Goal: Task Accomplishment & Management: Use online tool/utility

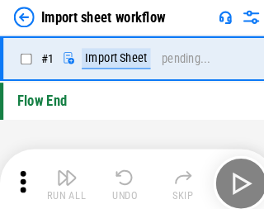
click at [61, 176] on img "button" at bounding box center [64, 170] width 20 height 20
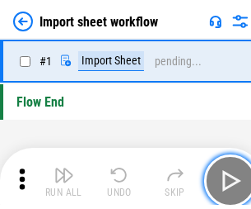
scroll to position [6, 0]
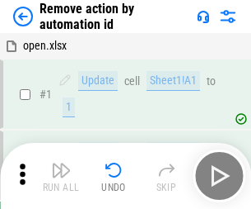
scroll to position [61, 0]
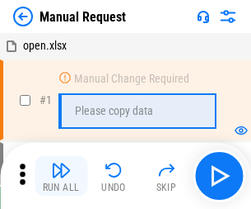
click at [61, 176] on img "button" at bounding box center [61, 170] width 20 height 20
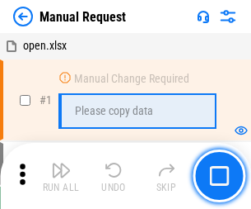
scroll to position [56, 0]
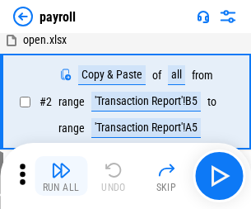
click at [61, 176] on img "button" at bounding box center [61, 170] width 20 height 20
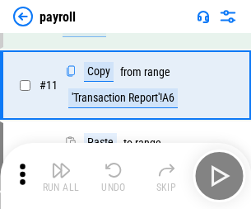
scroll to position [120, 0]
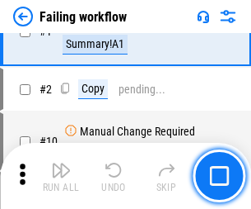
scroll to position [266, 0]
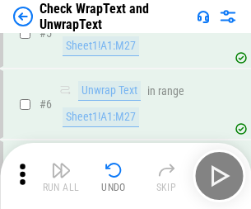
scroll to position [293, 0]
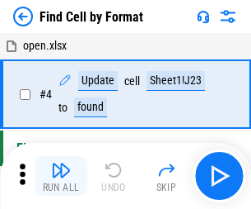
click at [61, 176] on img "button" at bounding box center [61, 170] width 20 height 20
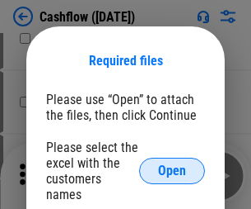
click at [172, 164] on span "Open" at bounding box center [172, 170] width 28 height 13
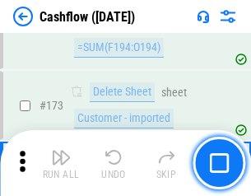
scroll to position [1746, 0]
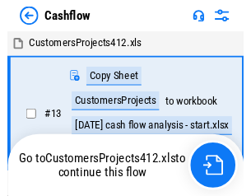
scroll to position [19, 0]
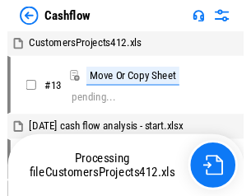
scroll to position [19, 0]
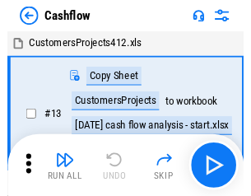
scroll to position [19, 0]
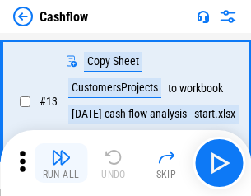
click at [61, 163] on img "button" at bounding box center [61, 158] width 20 height 20
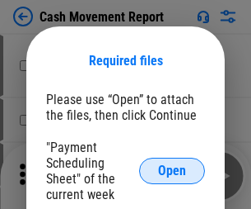
click at [172, 171] on span "Open" at bounding box center [172, 170] width 28 height 13
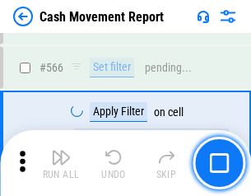
scroll to position [7558, 0]
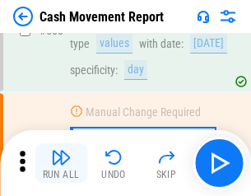
click at [61, 163] on img "button" at bounding box center [61, 158] width 20 height 20
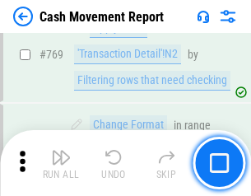
scroll to position [9164, 0]
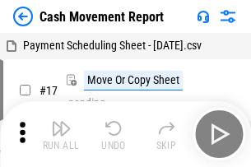
click at [61, 122] on img "button" at bounding box center [61, 129] width 20 height 20
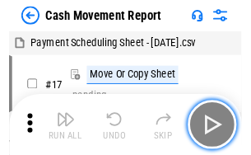
scroll to position [30, 0]
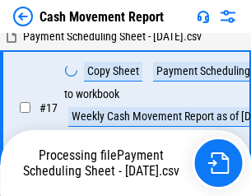
scroll to position [259, 0]
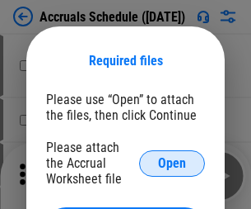
click at [172, 162] on span "Open" at bounding box center [172, 163] width 28 height 13
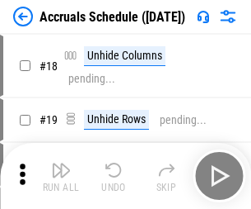
scroll to position [158, 0]
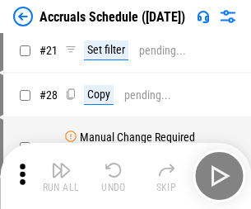
click at [61, 176] on img "button" at bounding box center [61, 170] width 20 height 20
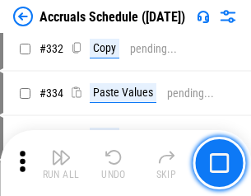
scroll to position [3131, 0]
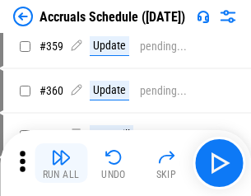
click at [61, 163] on img "button" at bounding box center [61, 158] width 20 height 20
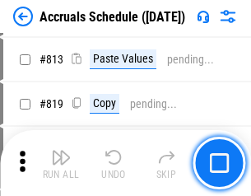
scroll to position [7062, 0]
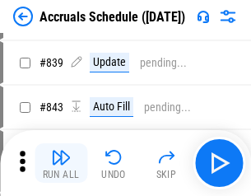
click at [61, 163] on img "button" at bounding box center [61, 158] width 20 height 20
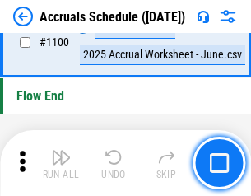
scroll to position [10030, 0]
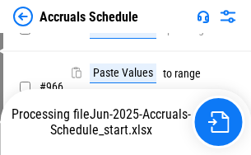
scroll to position [9046, 0]
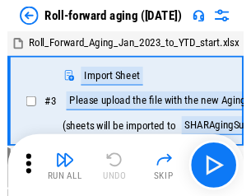
scroll to position [2, 0]
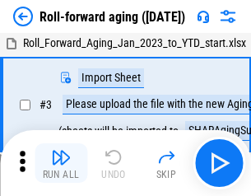
click at [61, 163] on img "button" at bounding box center [61, 158] width 20 height 20
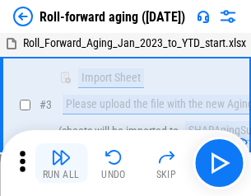
click at [61, 163] on img "button" at bounding box center [61, 158] width 20 height 20
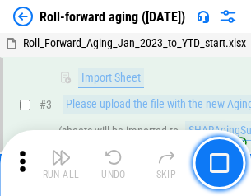
scroll to position [106, 0]
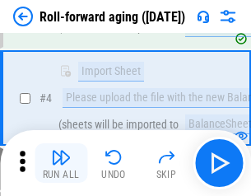
click at [61, 163] on img "button" at bounding box center [61, 158] width 20 height 20
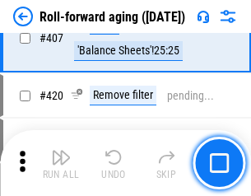
scroll to position [5718, 0]
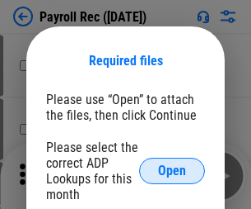
click at [172, 171] on span "Open" at bounding box center [172, 170] width 28 height 13
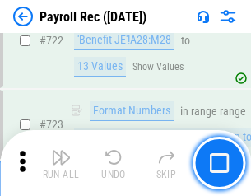
scroll to position [9445, 0]
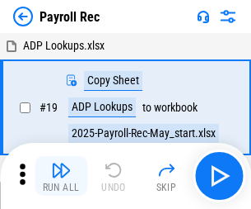
click at [61, 176] on img "button" at bounding box center [61, 170] width 20 height 20
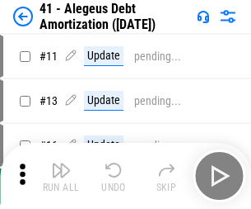
click at [61, 176] on img "button" at bounding box center [61, 170] width 20 height 20
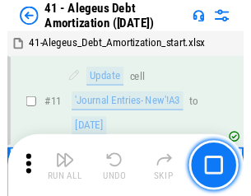
scroll to position [204, 0]
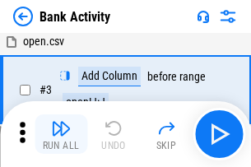
click at [61, 134] on img "button" at bounding box center [61, 129] width 20 height 20
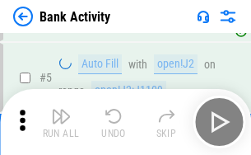
scroll to position [87, 0]
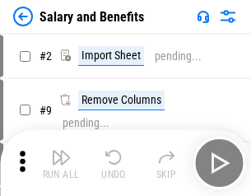
click at [61, 163] on img "button" at bounding box center [61, 158] width 20 height 20
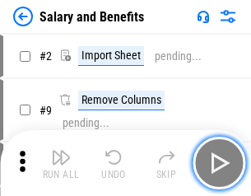
scroll to position [22, 0]
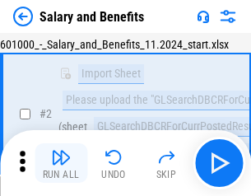
click at [61, 163] on img "button" at bounding box center [61, 158] width 20 height 20
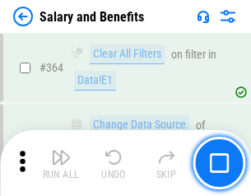
scroll to position [7766, 0]
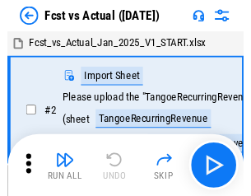
scroll to position [21, 0]
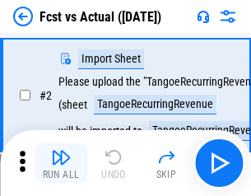
click at [61, 163] on img "button" at bounding box center [61, 158] width 20 height 20
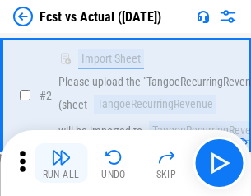
click at [61, 163] on img "button" at bounding box center [61, 158] width 20 height 20
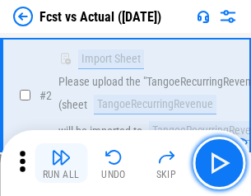
scroll to position [154, 0]
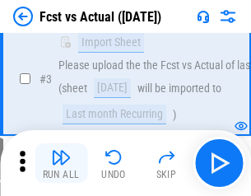
click at [61, 163] on img "button" at bounding box center [61, 158] width 20 height 20
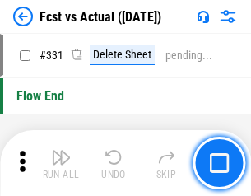
scroll to position [7894, 0]
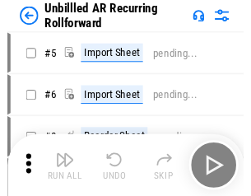
scroll to position [35, 0]
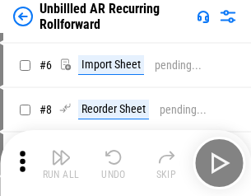
click at [61, 163] on img "button" at bounding box center [61, 158] width 20 height 20
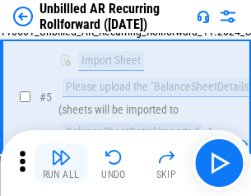
click at [61, 163] on img "button" at bounding box center [61, 158] width 20 height 20
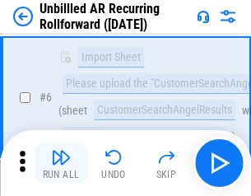
click at [61, 163] on img "button" at bounding box center [61, 158] width 20 height 20
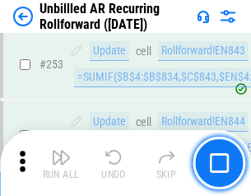
scroll to position [5601, 0]
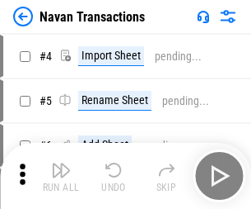
click at [61, 163] on img "button" at bounding box center [61, 170] width 20 height 20
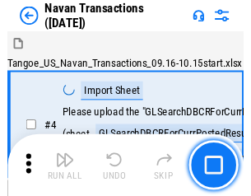
scroll to position [26, 0]
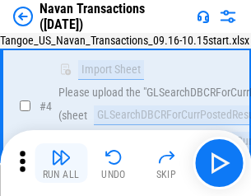
click at [61, 163] on img "button" at bounding box center [61, 158] width 20 height 20
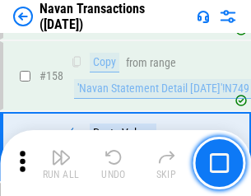
scroll to position [5347, 0]
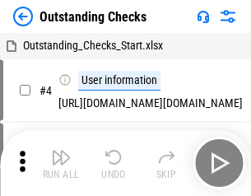
click at [61, 163] on img "button" at bounding box center [61, 158] width 20 height 20
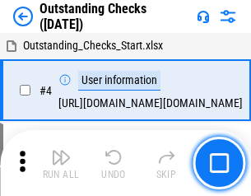
scroll to position [69, 0]
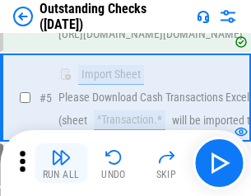
click at [61, 163] on img "button" at bounding box center [61, 158] width 20 height 20
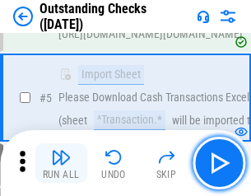
scroll to position [172, 0]
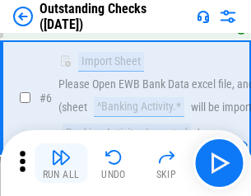
click at [61, 163] on img "button" at bounding box center [61, 158] width 20 height 20
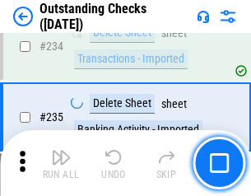
scroll to position [5008, 0]
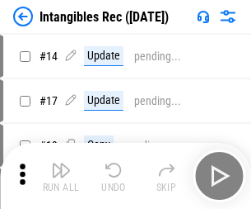
click at [61, 176] on img "button" at bounding box center [61, 170] width 20 height 20
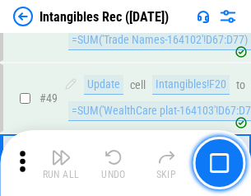
scroll to position [642, 0]
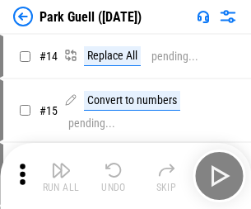
click at [61, 163] on img "button" at bounding box center [61, 170] width 20 height 20
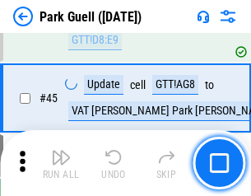
scroll to position [2062, 0]
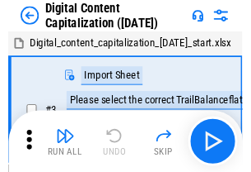
scroll to position [48, 0]
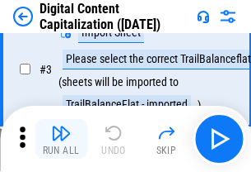
click at [61, 139] on img "button" at bounding box center [61, 133] width 20 height 20
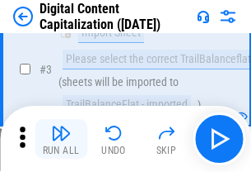
click at [61, 139] on img "button" at bounding box center [61, 133] width 20 height 20
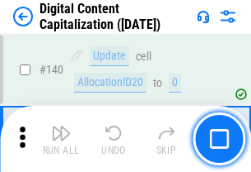
scroll to position [1749, 0]
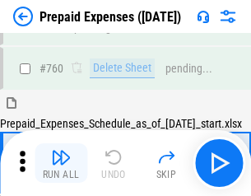
click at [61, 163] on img "button" at bounding box center [61, 158] width 20 height 20
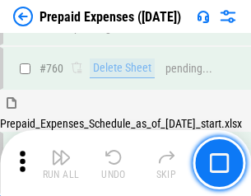
scroll to position [4571, 0]
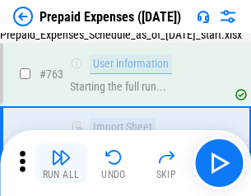
click at [61, 163] on img "button" at bounding box center [61, 158] width 20 height 20
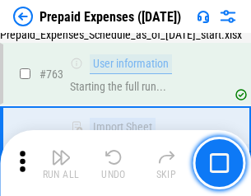
scroll to position [4668, 0]
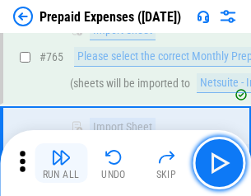
click at [61, 163] on img "button" at bounding box center [61, 158] width 20 height 20
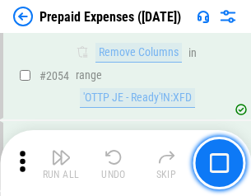
scroll to position [17238, 0]
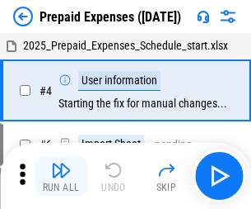
click at [61, 176] on img "button" at bounding box center [61, 170] width 20 height 20
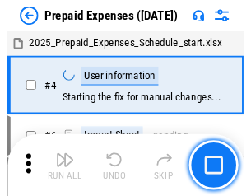
scroll to position [73, 0]
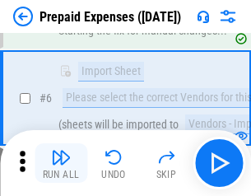
click at [61, 163] on img "button" at bounding box center [61, 158] width 20 height 20
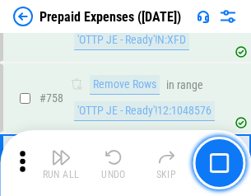
scroll to position [5876, 0]
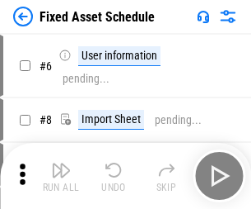
click at [61, 176] on img "button" at bounding box center [61, 170] width 20 height 20
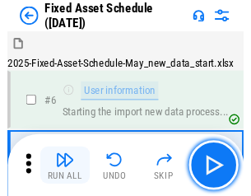
scroll to position [89, 0]
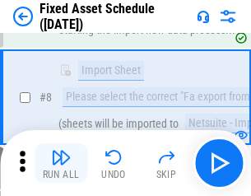
click at [61, 163] on img "button" at bounding box center [61, 158] width 20 height 20
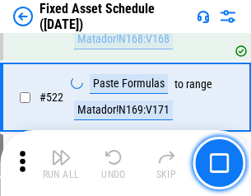
scroll to position [5732, 0]
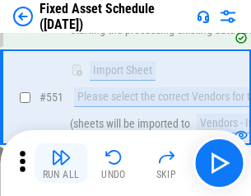
click at [61, 163] on img "button" at bounding box center [61, 158] width 20 height 20
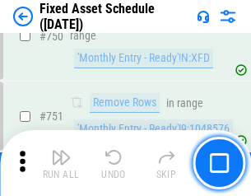
scroll to position [8040, 0]
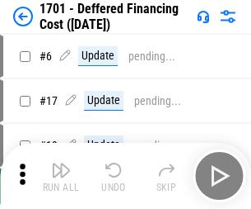
click at [61, 176] on img "button" at bounding box center [61, 170] width 20 height 20
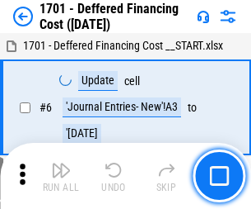
scroll to position [198, 0]
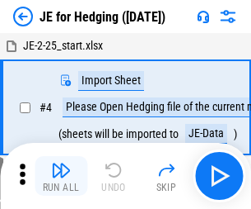
click at [61, 163] on img "button" at bounding box center [61, 170] width 20 height 20
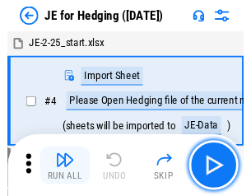
scroll to position [2, 0]
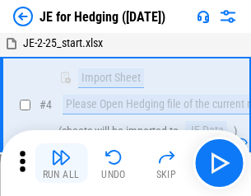
click at [61, 163] on img "button" at bounding box center [61, 158] width 20 height 20
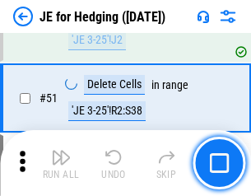
scroll to position [1068, 0]
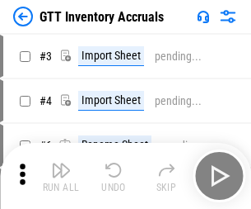
click at [61, 163] on img "button" at bounding box center [61, 170] width 20 height 20
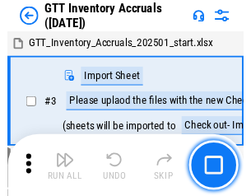
scroll to position [2, 0]
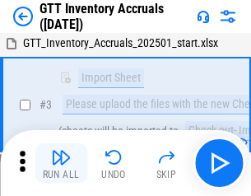
click at [61, 163] on img "button" at bounding box center [61, 158] width 20 height 20
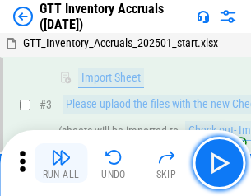
scroll to position [106, 0]
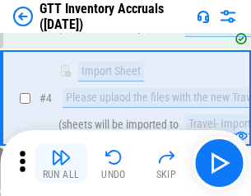
click at [61, 163] on img "button" at bounding box center [61, 158] width 20 height 20
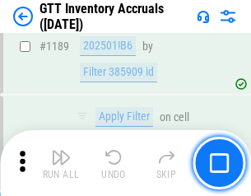
scroll to position [13466, 0]
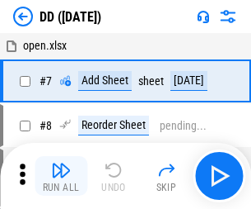
click at [61, 176] on img "button" at bounding box center [61, 170] width 20 height 20
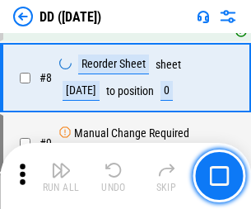
scroll to position [159, 0]
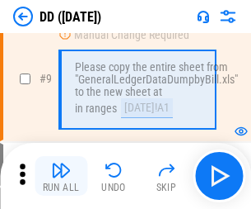
click at [61, 176] on img "button" at bounding box center [61, 170] width 20 height 20
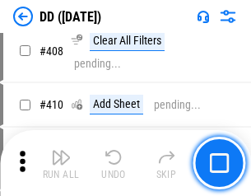
scroll to position [7378, 0]
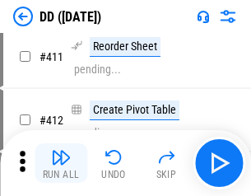
click at [61, 163] on img "button" at bounding box center [61, 158] width 20 height 20
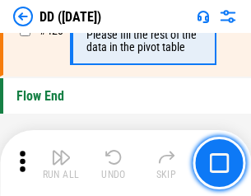
scroll to position [7893, 0]
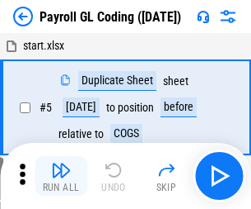
click at [61, 176] on img "button" at bounding box center [61, 170] width 20 height 20
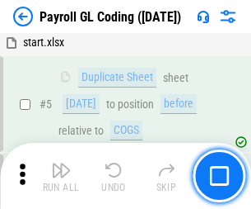
scroll to position [198, 0]
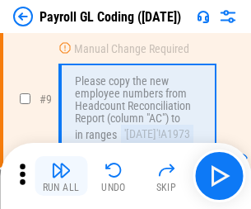
click at [61, 176] on img "button" at bounding box center [61, 170] width 20 height 20
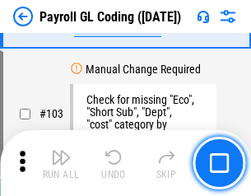
scroll to position [3869, 0]
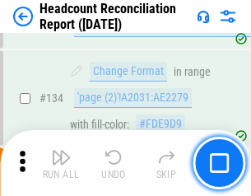
scroll to position [1982, 0]
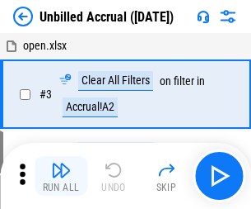
click at [61, 176] on img "button" at bounding box center [61, 170] width 20 height 20
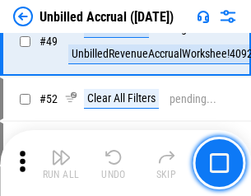
scroll to position [1496, 0]
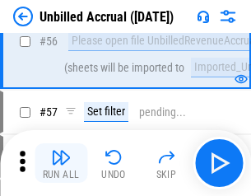
click at [61, 163] on img "button" at bounding box center [61, 158] width 20 height 20
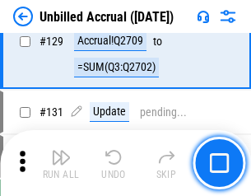
scroll to position [4912, 0]
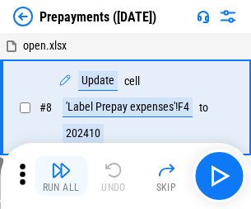
click at [61, 176] on img "button" at bounding box center [61, 170] width 20 height 20
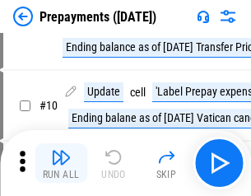
scroll to position [103, 0]
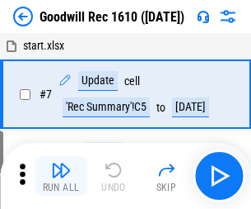
click at [61, 176] on img "button" at bounding box center [61, 170] width 20 height 20
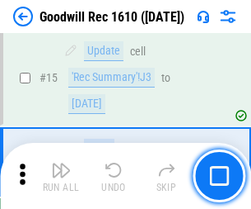
scroll to position [282, 0]
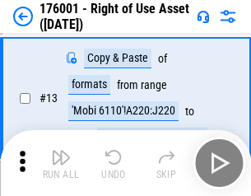
scroll to position [106, 0]
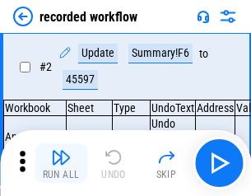
click at [61, 163] on img "button" at bounding box center [61, 158] width 20 height 20
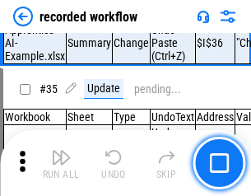
scroll to position [5154, 0]
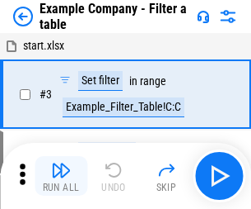
click at [61, 176] on img "button" at bounding box center [61, 170] width 20 height 20
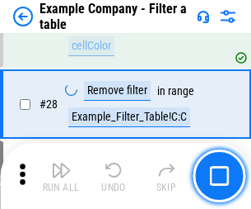
scroll to position [1509, 0]
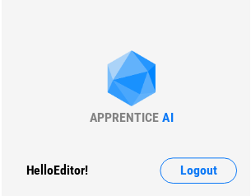
scroll to position [26, 0]
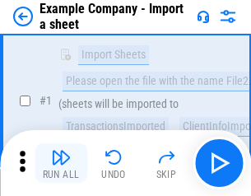
click at [61, 163] on img "button" at bounding box center [61, 158] width 20 height 20
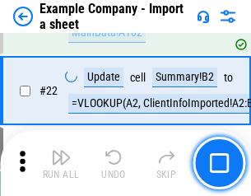
scroll to position [364, 0]
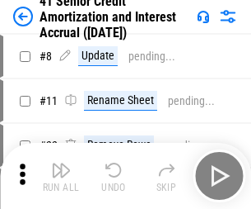
click at [61, 163] on img "button" at bounding box center [61, 170] width 20 height 20
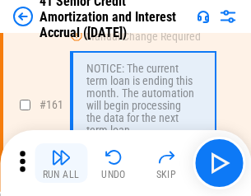
click at [61, 163] on img "button" at bounding box center [61, 158] width 20 height 20
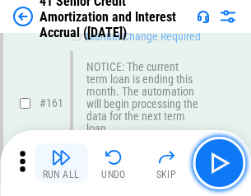
scroll to position [1764, 0]
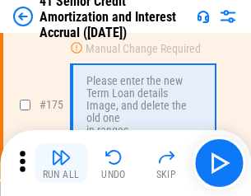
click at [61, 163] on img "button" at bounding box center [61, 158] width 20 height 20
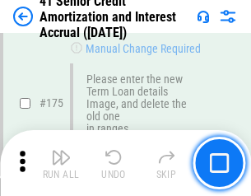
scroll to position [1931, 0]
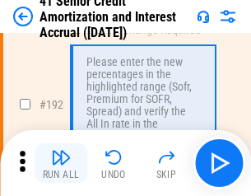
click at [61, 163] on img "button" at bounding box center [61, 158] width 20 height 20
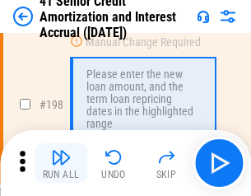
click at [61, 163] on img "button" at bounding box center [61, 158] width 20 height 20
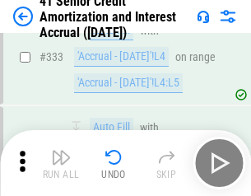
scroll to position [4213, 0]
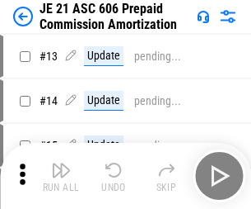
click at [61, 163] on img "button" at bounding box center [61, 170] width 20 height 20
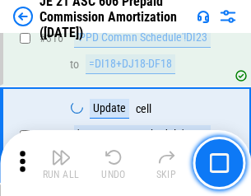
scroll to position [3079, 0]
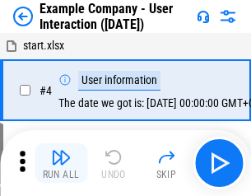
click at [61, 163] on img "button" at bounding box center [61, 158] width 20 height 20
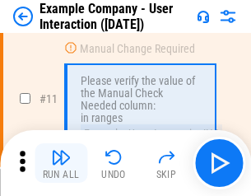
click at [61, 163] on img "button" at bounding box center [61, 158] width 20 height 20
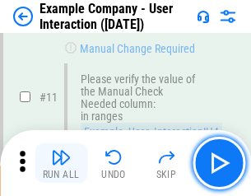
scroll to position [357, 0]
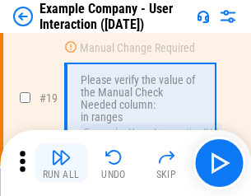
click at [61, 163] on img "button" at bounding box center [61, 158] width 20 height 20
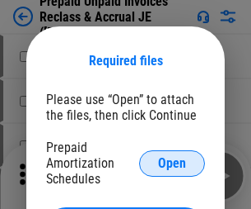
click at [172, 162] on span "Open" at bounding box center [172, 163] width 28 height 13
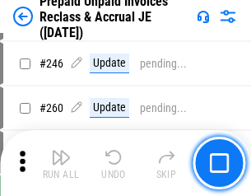
scroll to position [2226, 0]
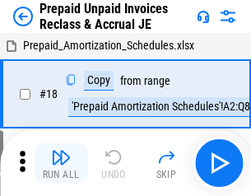
click at [61, 163] on img "button" at bounding box center [61, 158] width 20 height 20
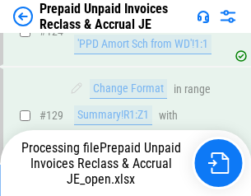
scroll to position [1196, 0]
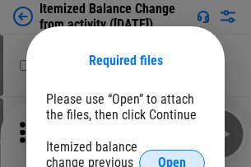
click at [172, 157] on span "Open" at bounding box center [172, 163] width 28 height 13
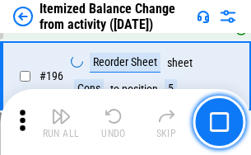
scroll to position [3174, 0]
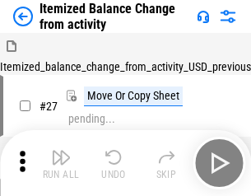
scroll to position [26, 0]
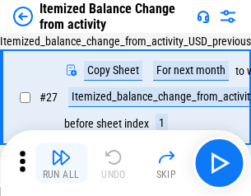
click at [61, 163] on img "button" at bounding box center [61, 158] width 20 height 20
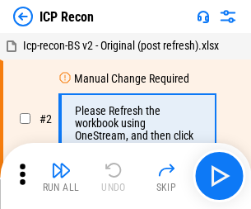
scroll to position [7, 0]
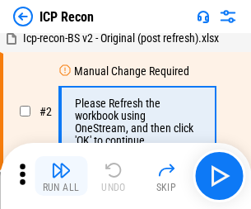
click at [61, 176] on img "button" at bounding box center [61, 170] width 20 height 20
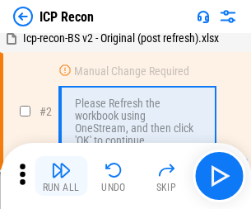
click at [61, 176] on img "button" at bounding box center [61, 170] width 20 height 20
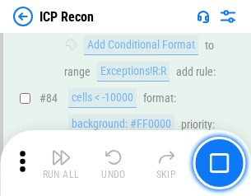
scroll to position [1616, 0]
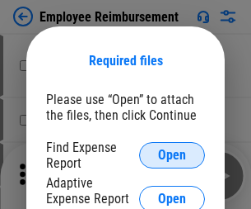
click at [172, 155] on span "Open" at bounding box center [172, 154] width 28 height 13
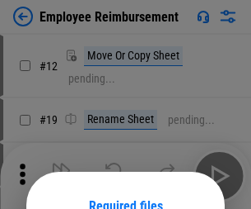
scroll to position [145, 0]
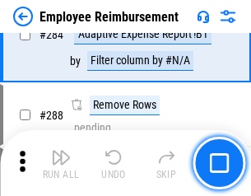
scroll to position [4482, 0]
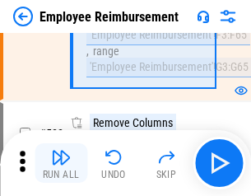
click at [61, 163] on img "button" at bounding box center [61, 158] width 20 height 20
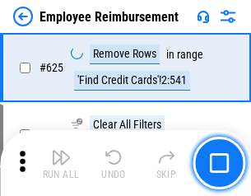
scroll to position [9873, 0]
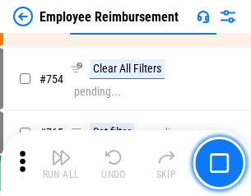
click at [61, 163] on img "button" at bounding box center [61, 158] width 20 height 20
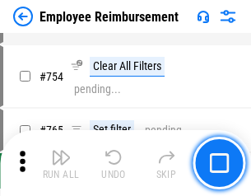
scroll to position [11570, 0]
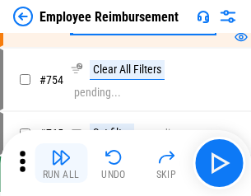
click at [61, 163] on img "button" at bounding box center [61, 158] width 20 height 20
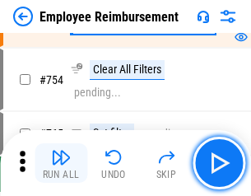
click at [61, 163] on img "button" at bounding box center [61, 158] width 20 height 20
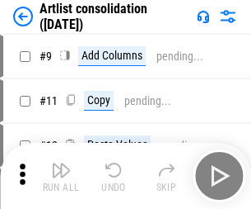
click at [61, 176] on img "button" at bounding box center [61, 170] width 20 height 20
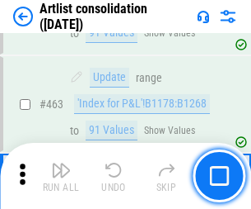
scroll to position [7221, 0]
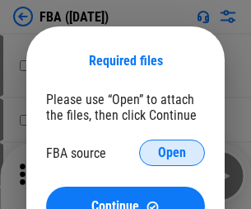
click at [172, 153] on span "Open" at bounding box center [172, 152] width 28 height 13
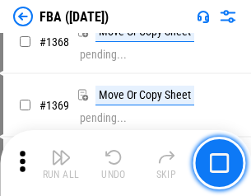
scroll to position [17710, 0]
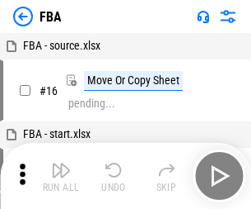
scroll to position [16, 0]
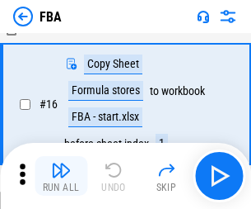
click at [61, 176] on img "button" at bounding box center [61, 170] width 20 height 20
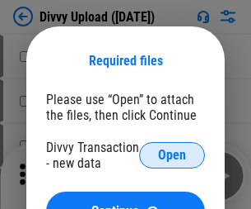
click at [172, 155] on span "Open" at bounding box center [172, 154] width 28 height 13
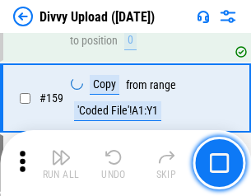
scroll to position [1708, 0]
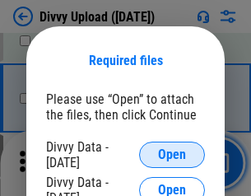
click at [172, 155] on span "Open" at bounding box center [172, 154] width 28 height 13
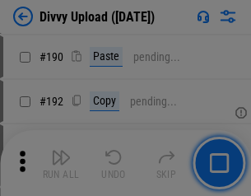
scroll to position [2081, 0]
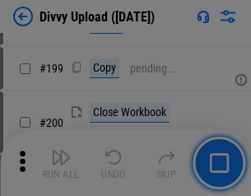
scroll to position [2398, 0]
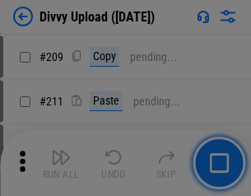
scroll to position [2801, 0]
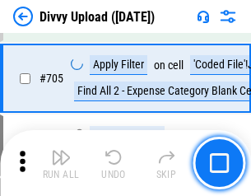
scroll to position [11281, 0]
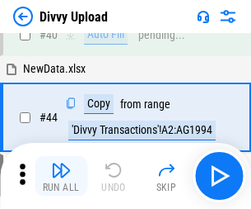
click at [61, 176] on img "button" at bounding box center [61, 170] width 20 height 20
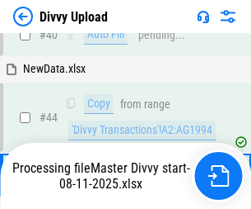
scroll to position [181, 0]
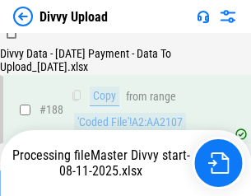
scroll to position [1941, 0]
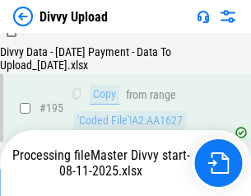
scroll to position [2305, 0]
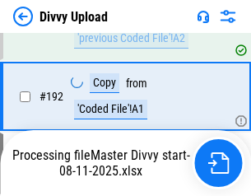
scroll to position [2209, 0]
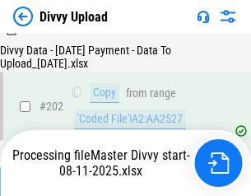
scroll to position [2668, 0]
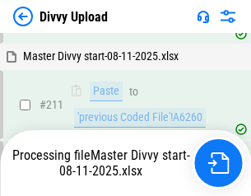
scroll to position [3187, 0]
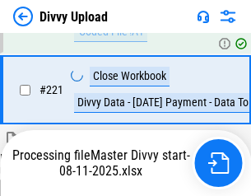
scroll to position [3664, 0]
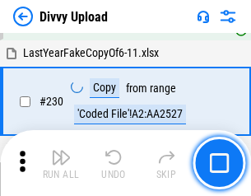
scroll to position [4092, 0]
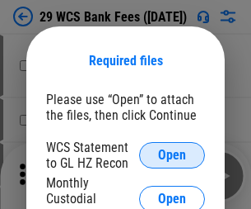
click at [172, 155] on span "Open" at bounding box center [172, 154] width 28 height 13
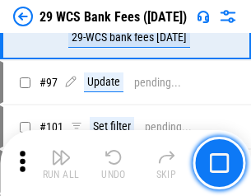
scroll to position [1607, 0]
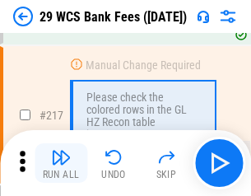
click at [61, 163] on img "button" at bounding box center [61, 158] width 20 height 20
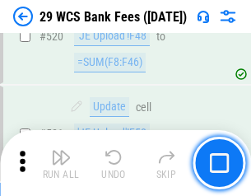
scroll to position [8510, 0]
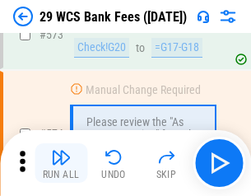
click at [61, 163] on img "button" at bounding box center [61, 158] width 20 height 20
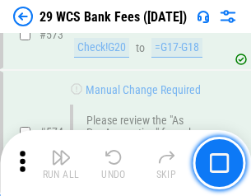
scroll to position [9132, 0]
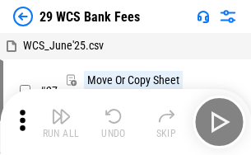
scroll to position [30, 0]
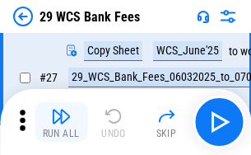
click at [61, 122] on img "button" at bounding box center [61, 116] width 20 height 20
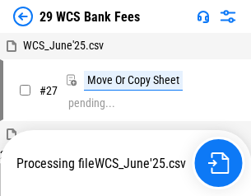
scroll to position [9, 0]
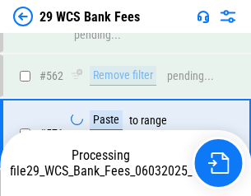
scroll to position [9018, 0]
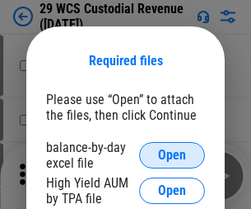
click at [172, 155] on span "Open" at bounding box center [172, 154] width 28 height 13
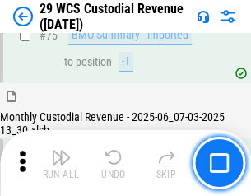
scroll to position [1723, 0]
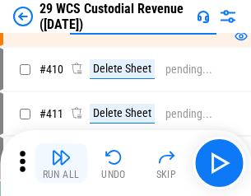
click at [61, 163] on img "button" at bounding box center [61, 158] width 20 height 20
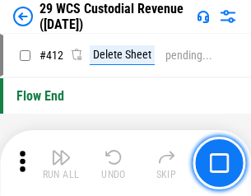
scroll to position [7876, 0]
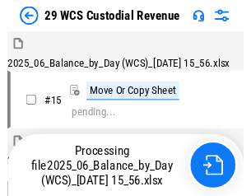
scroll to position [40, 0]
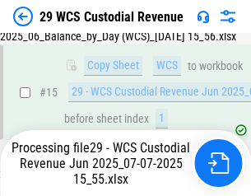
scroll to position [374, 0]
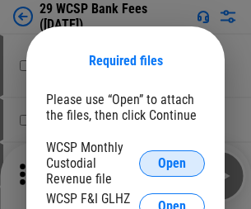
click at [172, 162] on span "Open" at bounding box center [172, 163] width 28 height 13
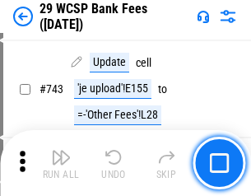
scroll to position [8310, 0]
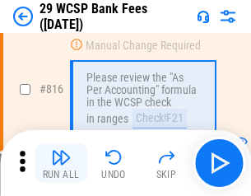
click at [61, 163] on img "button" at bounding box center [61, 158] width 20 height 20
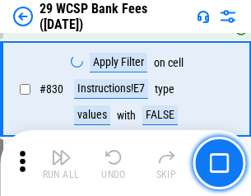
scroll to position [10463, 0]
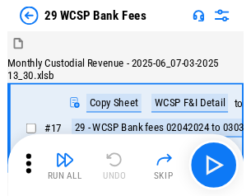
scroll to position [40, 0]
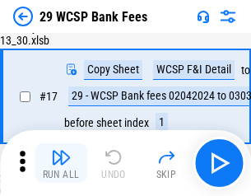
click at [61, 163] on img "button" at bounding box center [61, 158] width 20 height 20
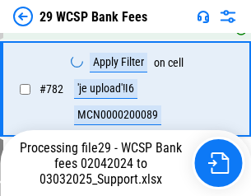
scroll to position [9747, 0]
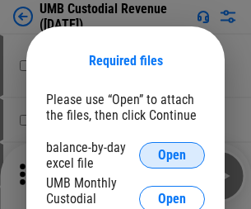
click at [172, 155] on span "Open" at bounding box center [172, 154] width 28 height 13
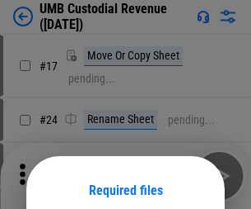
scroll to position [129, 0]
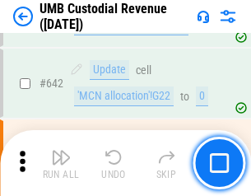
scroll to position [8541, 0]
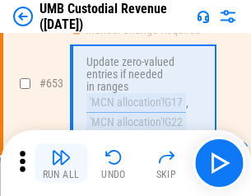
click at [61, 163] on img "button" at bounding box center [61, 158] width 20 height 20
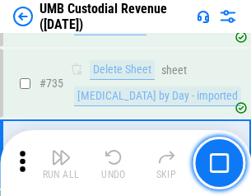
scroll to position [10084, 0]
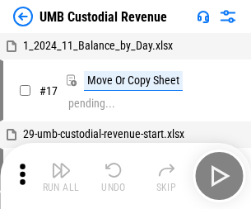
scroll to position [12, 0]
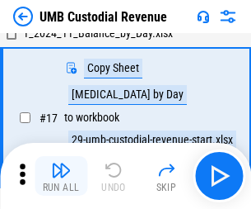
click at [61, 176] on img "button" at bounding box center [61, 170] width 20 height 20
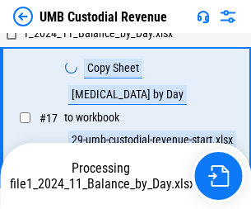
scroll to position [326, 0]
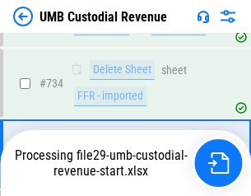
scroll to position [9975, 0]
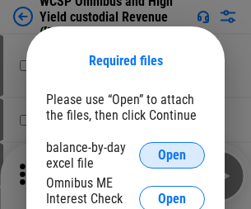
click at [172, 155] on span "Open" at bounding box center [172, 154] width 28 height 13
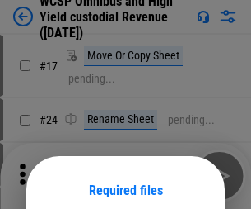
scroll to position [129, 0]
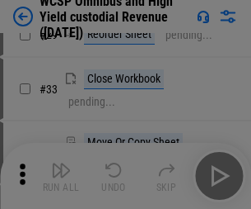
scroll to position [377, 0]
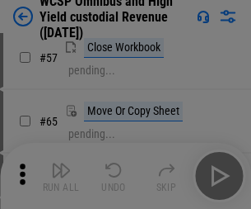
scroll to position [719, 0]
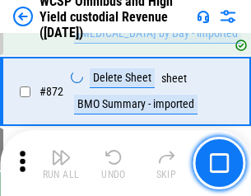
scroll to position [13957, 0]
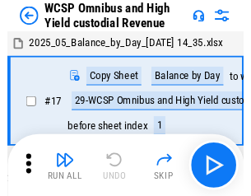
scroll to position [9, 0]
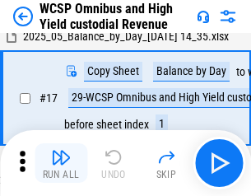
click at [61, 163] on img "button" at bounding box center [61, 158] width 20 height 20
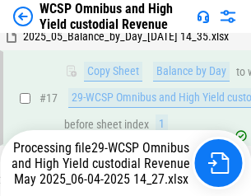
scroll to position [343, 0]
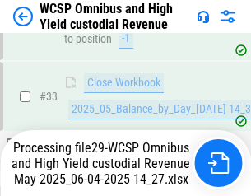
scroll to position [816, 0]
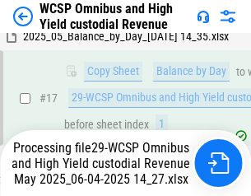
scroll to position [343, 0]
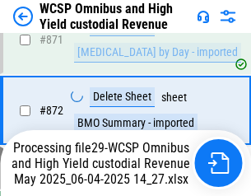
scroll to position [13919, 0]
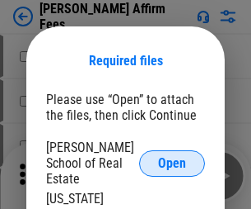
click at [172, 157] on span "Open" at bounding box center [172, 163] width 28 height 13
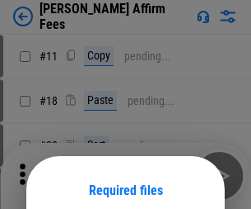
scroll to position [129, 0]
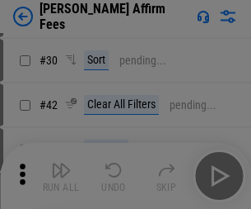
scroll to position [336, 0]
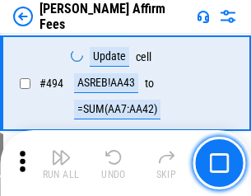
scroll to position [4484, 0]
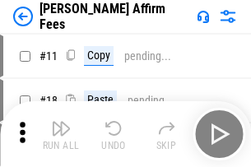
click at [61, 122] on img "button" at bounding box center [61, 129] width 20 height 20
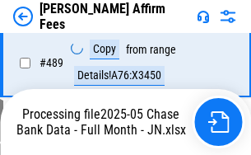
scroll to position [4325, 0]
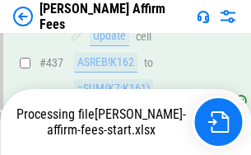
scroll to position [4325, 0]
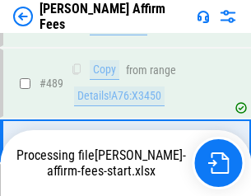
scroll to position [4304, 0]
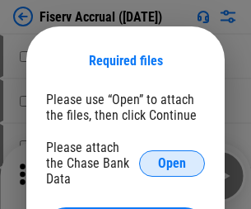
click at [172, 157] on span "Open" at bounding box center [172, 163] width 28 height 13
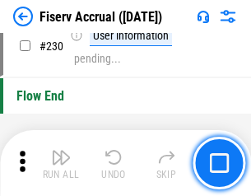
scroll to position [5225, 0]
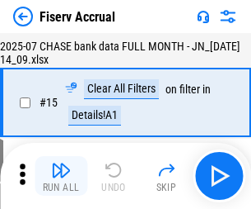
click at [61, 176] on img "button" at bounding box center [61, 170] width 20 height 20
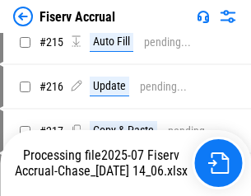
scroll to position [5206, 0]
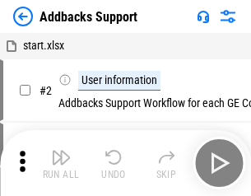
click at [61, 163] on img "button" at bounding box center [61, 158] width 20 height 20
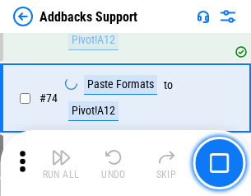
scroll to position [1201, 0]
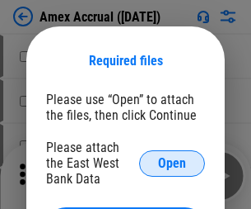
click at [172, 162] on span "Open" at bounding box center [172, 163] width 28 height 13
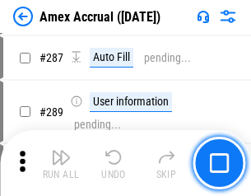
scroll to position [4515, 0]
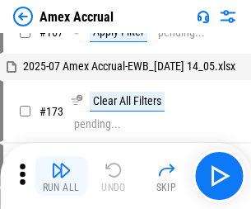
click at [61, 176] on img "button" at bounding box center [61, 170] width 20 height 20
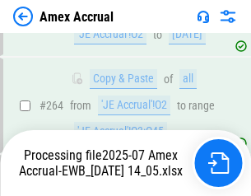
scroll to position [4710, 0]
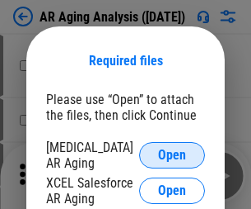
click at [172, 153] on span "Open" at bounding box center [172, 154] width 28 height 13
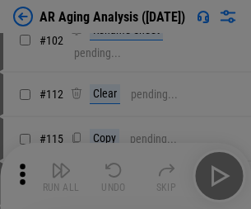
scroll to position [227, 0]
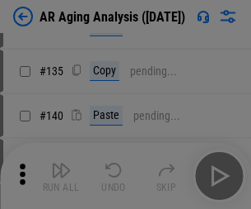
scroll to position [496, 0]
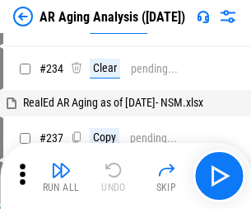
scroll to position [16, 0]
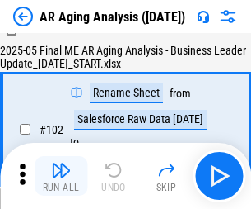
click at [61, 176] on img "button" at bounding box center [61, 170] width 20 height 20
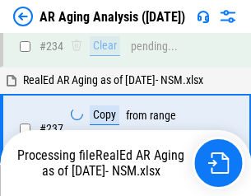
scroll to position [2556, 0]
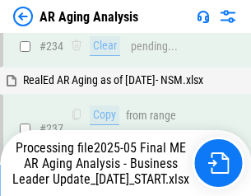
scroll to position [2537, 0]
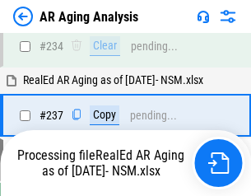
scroll to position [2537, 0]
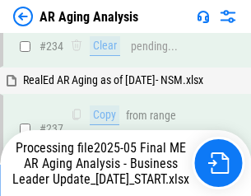
scroll to position [2537, 0]
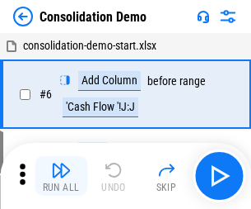
click at [61, 176] on img "button" at bounding box center [61, 170] width 20 height 20
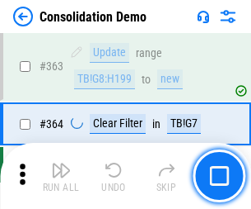
scroll to position [5527, 0]
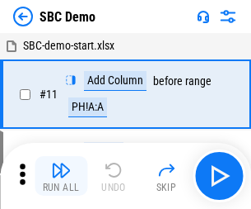
click at [61, 176] on img "button" at bounding box center [61, 170] width 20 height 20
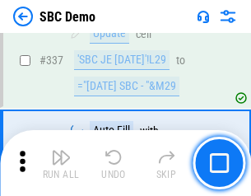
scroll to position [4338, 0]
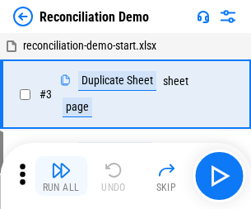
click at [61, 176] on img "button" at bounding box center [61, 170] width 20 height 20
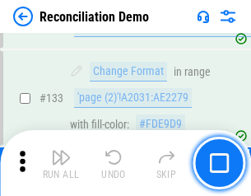
scroll to position [1958, 0]
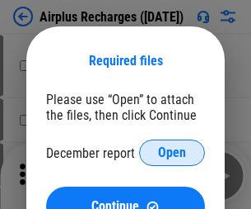
click at [172, 153] on span "Open" at bounding box center [172, 152] width 28 height 13
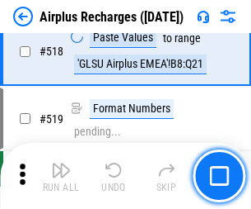
scroll to position [7096, 0]
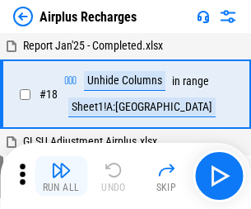
click at [61, 176] on img "button" at bounding box center [61, 170] width 20 height 20
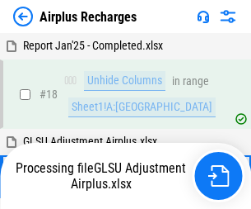
scroll to position [73, 0]
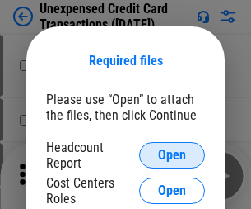
click at [172, 155] on span "Open" at bounding box center [172, 154] width 28 height 13
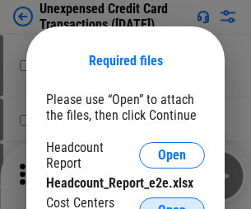
click at [172, 204] on span "Open" at bounding box center [172, 210] width 28 height 13
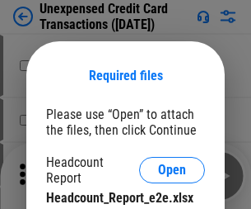
scroll to position [15, 0]
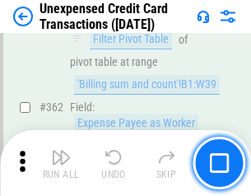
scroll to position [4241, 0]
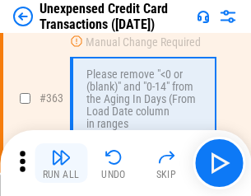
click at [61, 163] on img "button" at bounding box center [61, 158] width 20 height 20
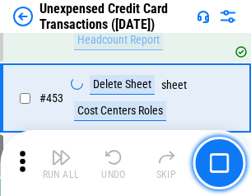
scroll to position [5624, 0]
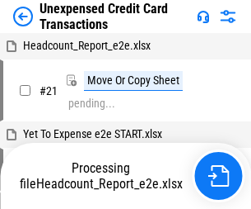
scroll to position [26, 0]
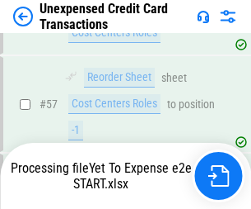
scroll to position [1202, 0]
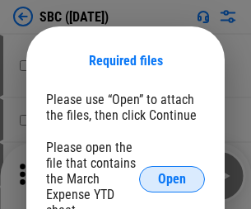
click at [172, 178] on span "Open" at bounding box center [172, 178] width 28 height 13
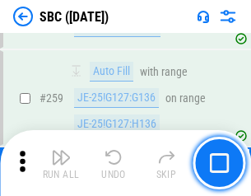
scroll to position [3222, 0]
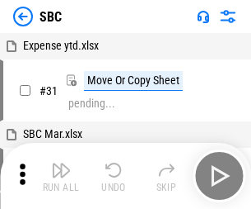
scroll to position [16, 0]
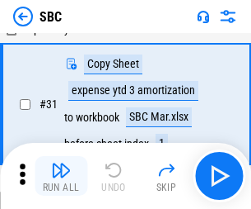
click at [61, 176] on img "button" at bounding box center [61, 170] width 20 height 20
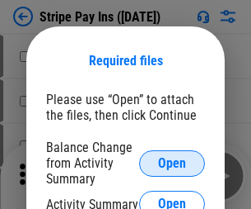
click at [172, 162] on span "Open" at bounding box center [172, 163] width 28 height 13
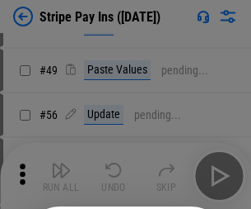
scroll to position [299, 0]
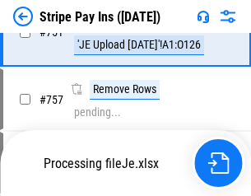
scroll to position [8684, 0]
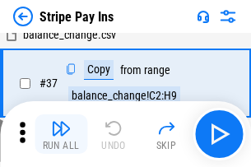
click at [61, 134] on img "button" at bounding box center [61, 129] width 20 height 20
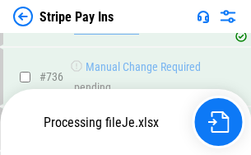
scroll to position [8647, 0]
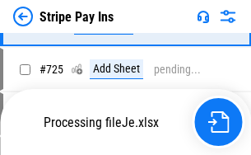
scroll to position [8647, 0]
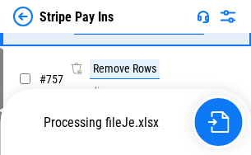
scroll to position [8647, 0]
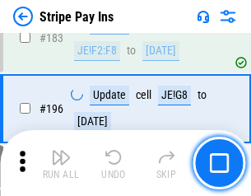
scroll to position [2232, 0]
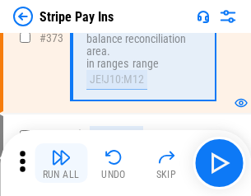
click at [61, 163] on img "button" at bounding box center [61, 158] width 20 height 20
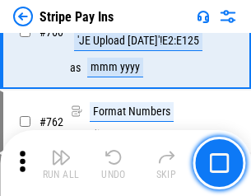
scroll to position [8627, 0]
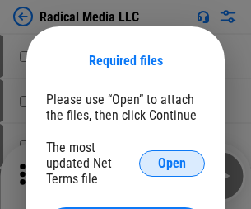
click at [172, 162] on span "Open" at bounding box center [172, 163] width 28 height 13
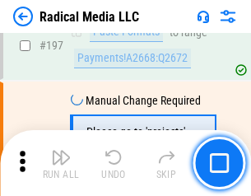
scroll to position [3814, 0]
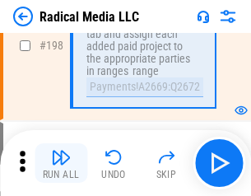
click at [61, 163] on img "button" at bounding box center [61, 158] width 20 height 20
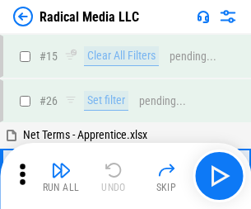
scroll to position [92, 0]
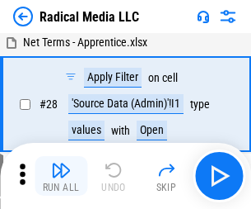
click at [61, 176] on img "button" at bounding box center [61, 170] width 20 height 20
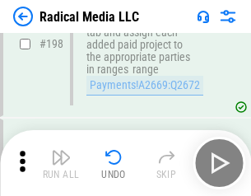
scroll to position [4134, 0]
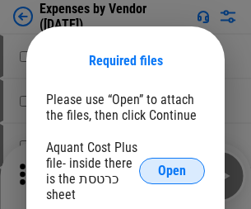
click at [172, 171] on span "Open" at bounding box center [172, 170] width 28 height 13
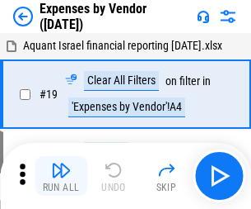
click at [61, 176] on img "button" at bounding box center [61, 170] width 20 height 20
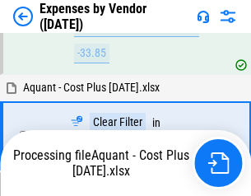
scroll to position [1626, 0]
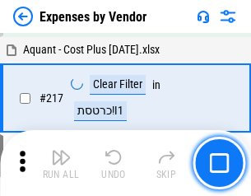
scroll to position [1694, 0]
